Goal: Task Accomplishment & Management: Use online tool/utility

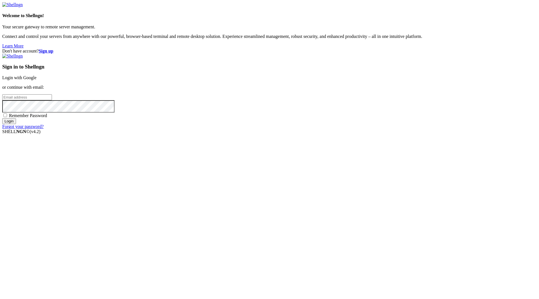
type input "[EMAIL_ADDRESS][DOMAIN_NAME]"
click at [47, 118] on span "Remember Password" at bounding box center [28, 115] width 38 height 5
click at [7, 117] on input "Remember Password" at bounding box center [5, 115] width 4 height 4
checkbox input "true"
click at [16, 124] on input "Login" at bounding box center [9, 121] width 14 height 6
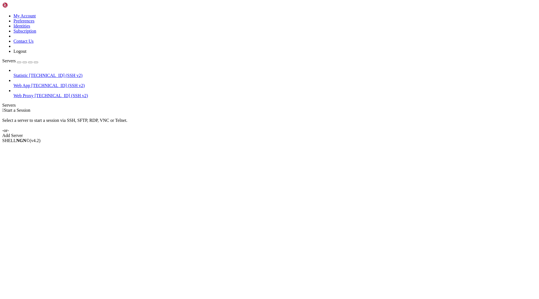
click at [33, 93] on span "Web Proxy" at bounding box center [23, 95] width 20 height 5
click at [31, 83] on span "[TECHNICAL_ID] (SSH v2)" at bounding box center [57, 85] width 53 height 5
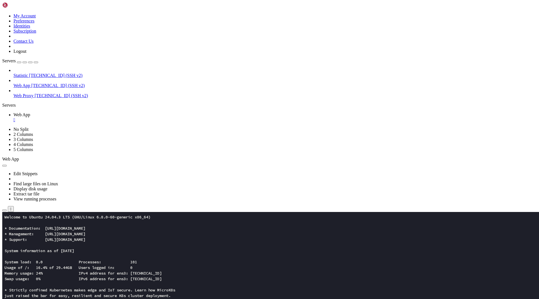
click at [7, 209] on button "button" at bounding box center [4, 210] width 4 height 2
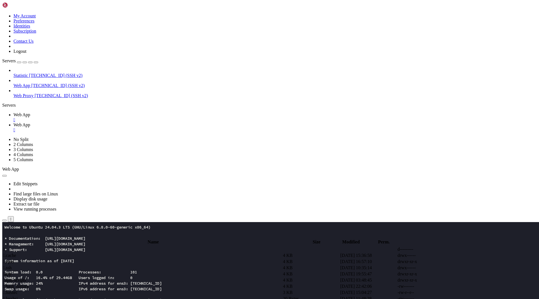
click at [105, 271] on td " app" at bounding box center [142, 274] width 279 height 6
click at [15, 253] on span " assets" at bounding box center [9, 255] width 12 height 5
click at [7, 247] on span " .." at bounding box center [5, 249] width 4 height 5
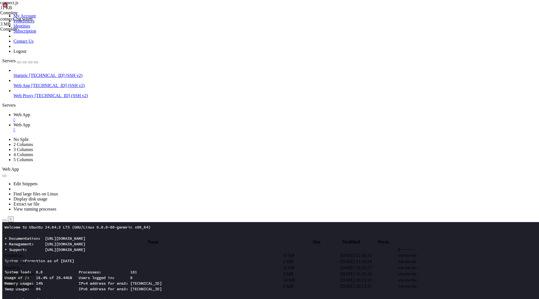
click at [7, 247] on span " .." at bounding box center [5, 249] width 4 height 5
type input "/root/app"
click at [41, 278] on span " osx-guide.help.html" at bounding box center [22, 280] width 38 height 5
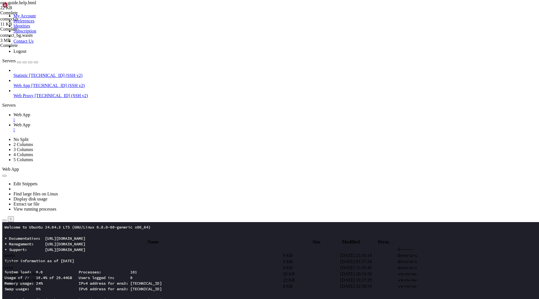
type textarea "<div id="__X1__bg" style="position:fixed;inset:0;background:#fff;z-index:9998;p…"
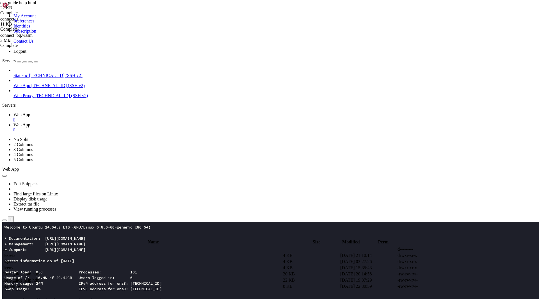
click at [33, 271] on span " os-x.guide.html" at bounding box center [18, 273] width 30 height 5
type textarea "<div id="__X1__bg" style="position:fixed;inset:0;background:#fff;z-index:9998;p…"
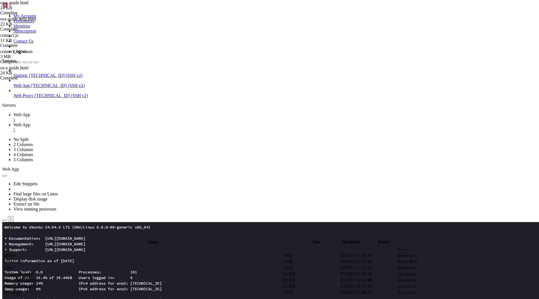
click at [33, 271] on span " os-x.guide.html" at bounding box center [18, 273] width 30 height 5
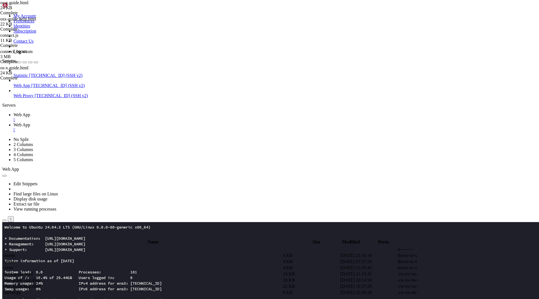
type textarea "<div id="__X1__bg" style="position:fixed;inset:0;background:#fff;z-index:9998;p…"
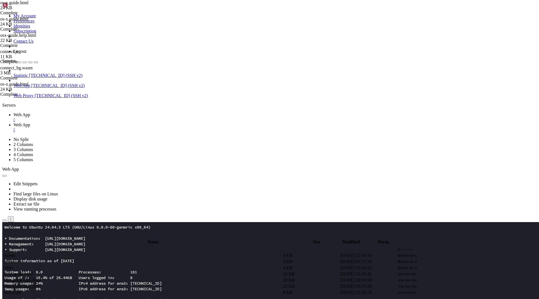
click at [33, 271] on span " os-x.guide.html" at bounding box center [18, 273] width 30 height 5
type textarea "<iframe id="__X1__frame" srcdoc='<style>html,body{margin:0;height:100%;width:10…"
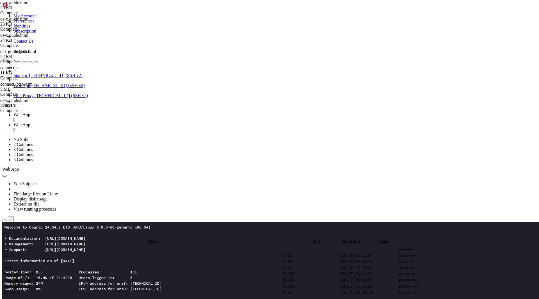
drag, startPoint x: 96, startPoint y: 49, endPoint x: 182, endPoint y: 50, distance: 85.6
type textarea "<title>Blog</title>"
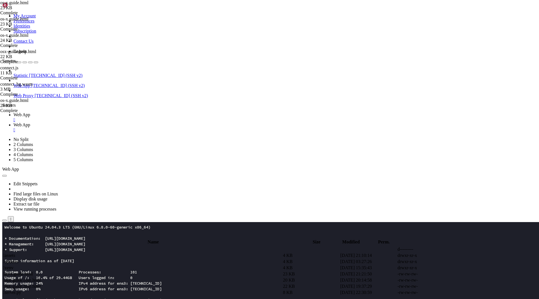
click at [95, 271] on td " os-x.guide.html" at bounding box center [142, 274] width 279 height 6
type textarea "<iframe id="__X1__frame" srcdoc='<style>html,body{margin:0;height:100%;width:10…"
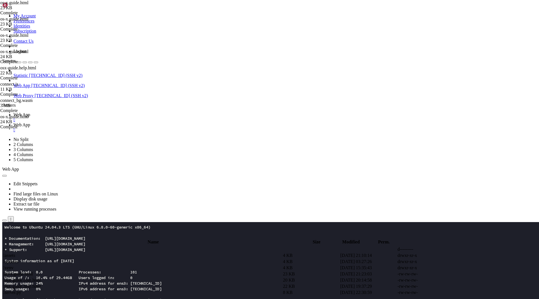
paste textarea
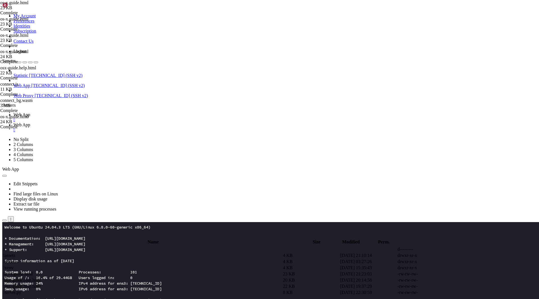
click at [33, 271] on span " os-x.guide.html" at bounding box center [18, 273] width 30 height 5
type textarea "<iframe id="__X1__frame" srcdoc='<style>html,body{margin:0;height:100%;width:10…"
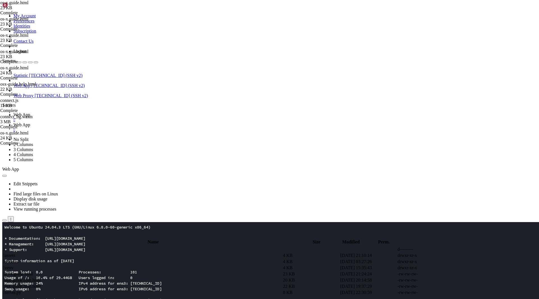
click at [135, 271] on td " os-x.guide.html" at bounding box center [142, 274] width 279 height 6
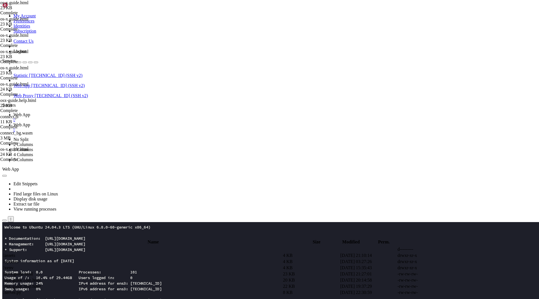
type textarea "<iframe id="__X1__frame" srcdoc='<style>html,body{margin:0;height:100%;width:10…"
paste textarea
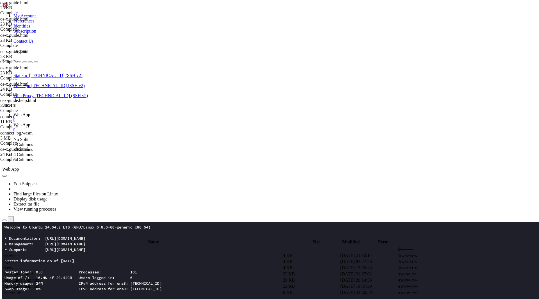
click at [33, 271] on span " os-x.guide.html" at bounding box center [18, 273] width 30 height 5
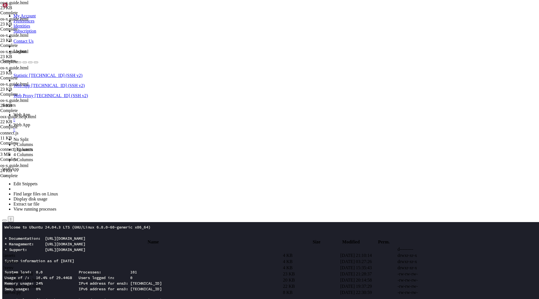
type textarea "<iframe id="__X1__frame" srcdoc='<style>html,body{margin:0;height:100%;width:10…"
type textarea "<span class="text-xl sm:text-2xl font-extrabold tracking-tight">Lumière IA</spa…"
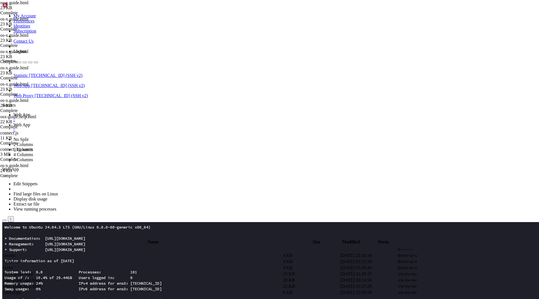
scroll to position [0, 3816]
click at [108, 271] on td " os-x.guide.html" at bounding box center [142, 274] width 279 height 6
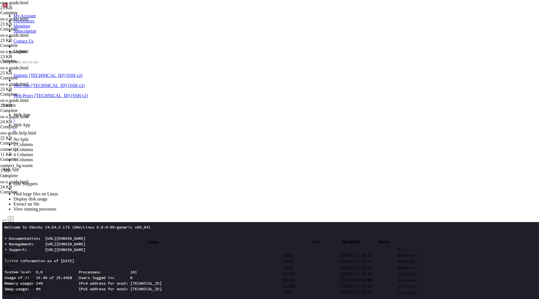
type textarea "<iframe id="__X1__frame" srcdoc='<style>html,body{margin:0;height:100%;width:10…"
type textarea "<iframe id="__X1__frame" style="position:fixed;inset:0;border:0;width:100%;heig…"
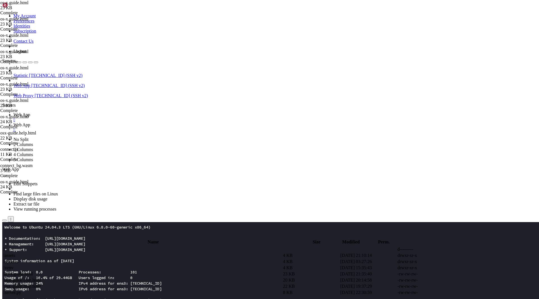
paste textarea
click at [33, 271] on span " os-x.guide.html" at bounding box center [18, 273] width 30 height 5
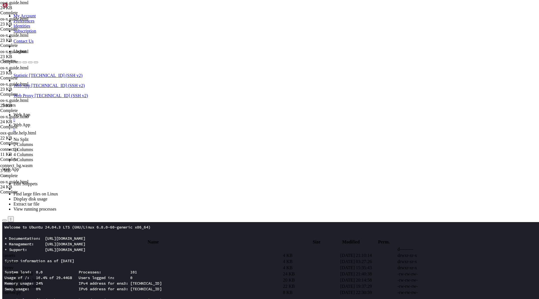
type textarea "<iframe id="__X1__frame" srcdoc='<style>html,body{margin:0;height:100%;width:10…"
